Goal: Information Seeking & Learning: Learn about a topic

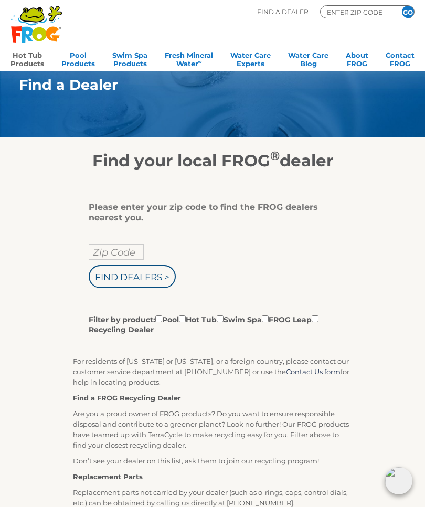
click at [27, 56] on link "Hot Tub Products" at bounding box center [27, 58] width 34 height 21
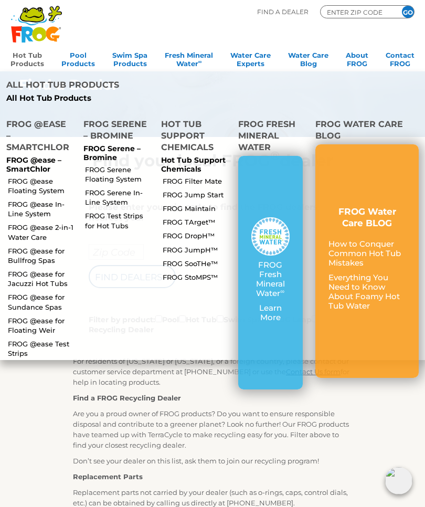
click at [24, 55] on link "Hot Tub Products" at bounding box center [27, 58] width 34 height 21
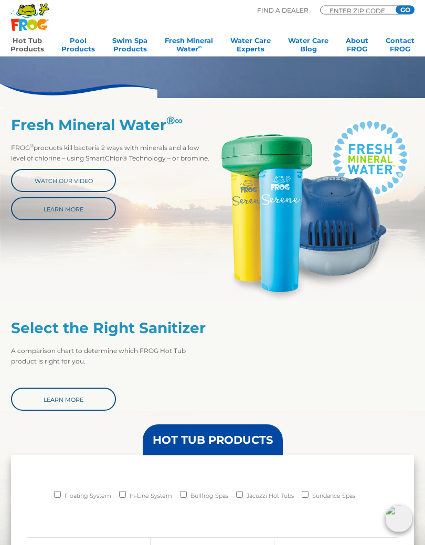
scroll to position [325, 0]
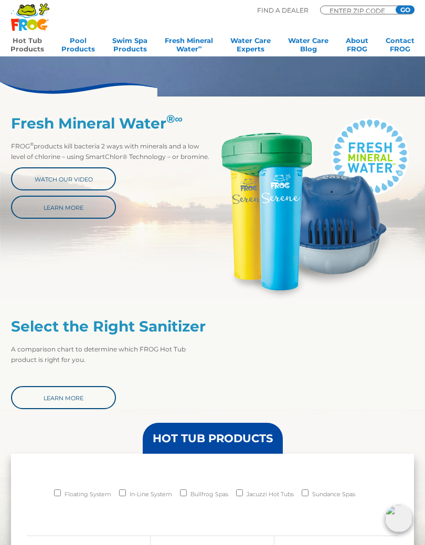
click at [85, 402] on link "Learn More" at bounding box center [63, 397] width 105 height 23
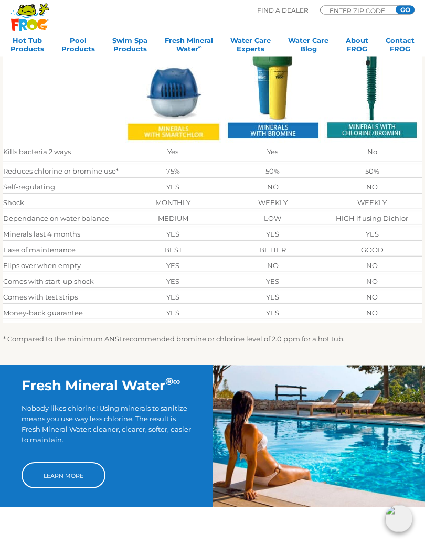
scroll to position [261, 0]
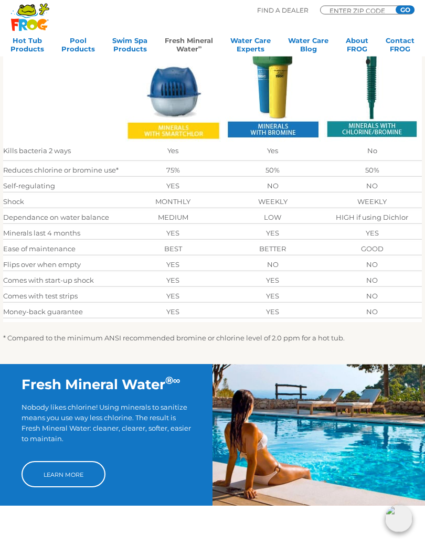
click at [190, 45] on link "Fresh Mineral Water ∞" at bounding box center [189, 46] width 48 height 21
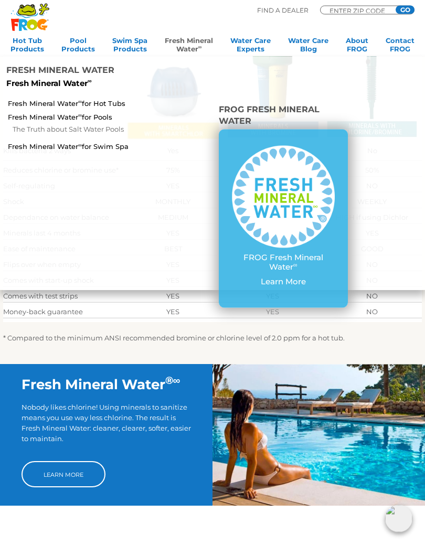
scroll to position [262, 0]
click at [277, 195] on img at bounding box center [283, 197] width 103 height 103
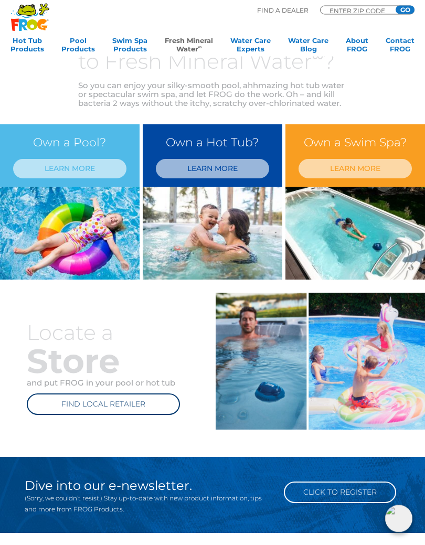
scroll to position [277, 0]
click at [229, 177] on link "LEARN MORE" at bounding box center [212, 168] width 113 height 19
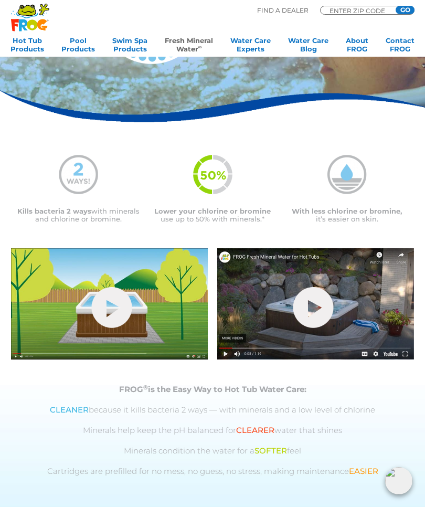
scroll to position [136, 0]
